Goal: Information Seeking & Learning: Find specific fact

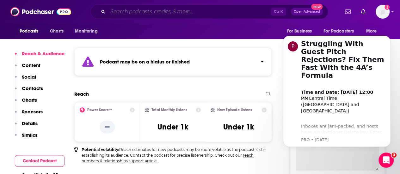
scroll to position [131, 0]
click at [147, 9] on input "Search podcasts, credits, & more..." at bounding box center [189, 12] width 163 height 10
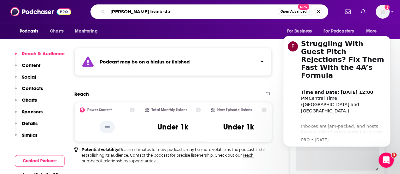
type input "[PERSON_NAME] track star"
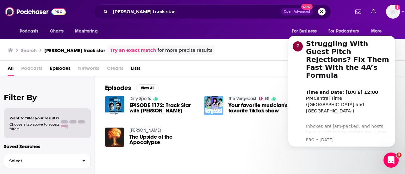
click at [143, 110] on span "EPISODE 1172: Track Star with [PERSON_NAME]" at bounding box center [162, 108] width 67 height 11
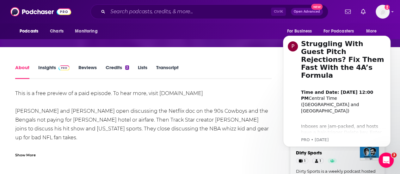
scroll to position [32, 0]
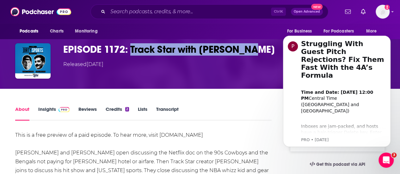
drag, startPoint x: 262, startPoint y: 50, endPoint x: 132, endPoint y: 47, distance: 130.0
click at [132, 47] on h1 "EPISODE 1172: Track Star with [PERSON_NAME]" at bounding box center [171, 49] width 217 height 12
copy h1 "Track Star with [PERSON_NAME]"
